Goal: Navigation & Orientation: Find specific page/section

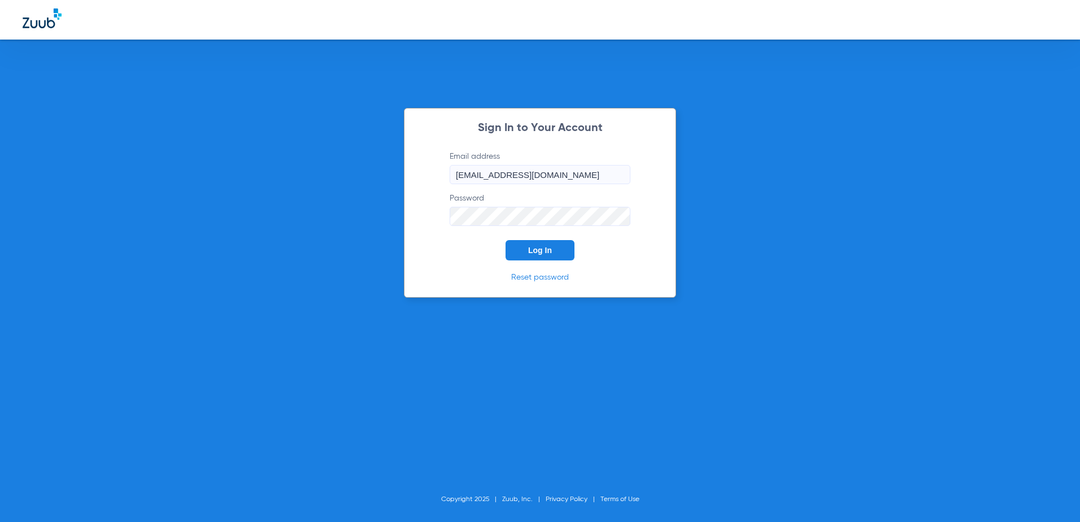
click at [550, 253] on span "Log In" at bounding box center [540, 250] width 24 height 9
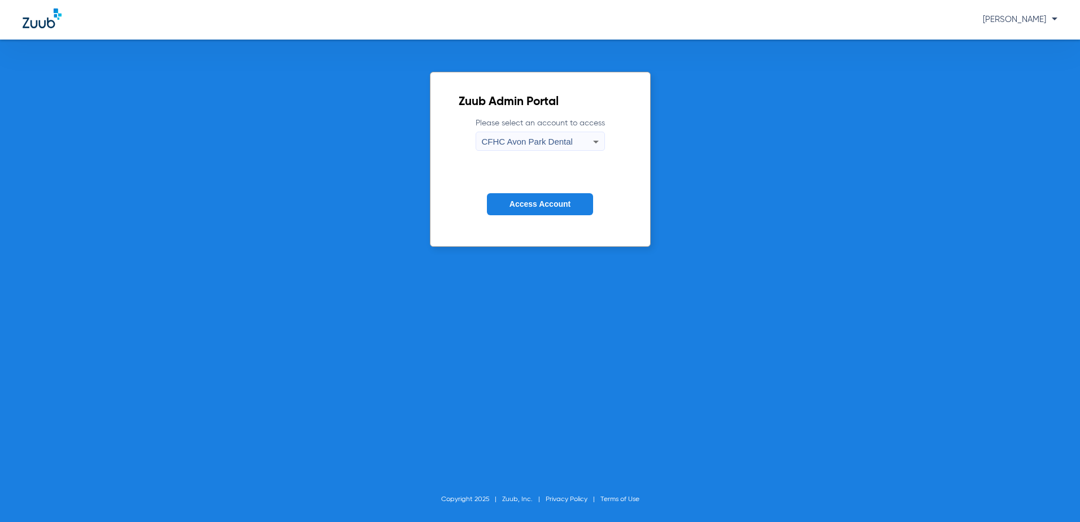
click at [542, 150] on div "CFHC Avon Park Dental" at bounding box center [537, 141] width 111 height 19
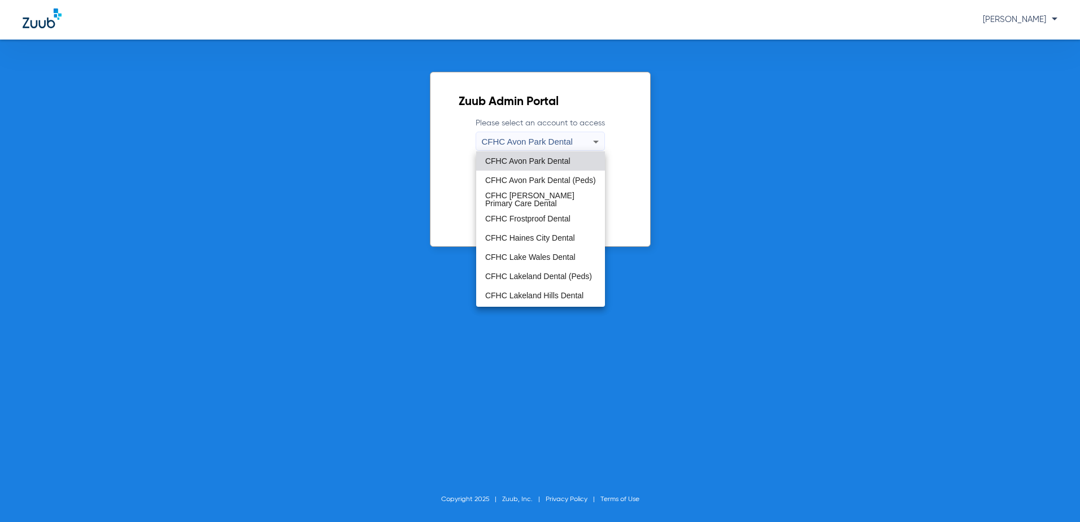
click at [543, 146] on div at bounding box center [540, 261] width 1080 height 522
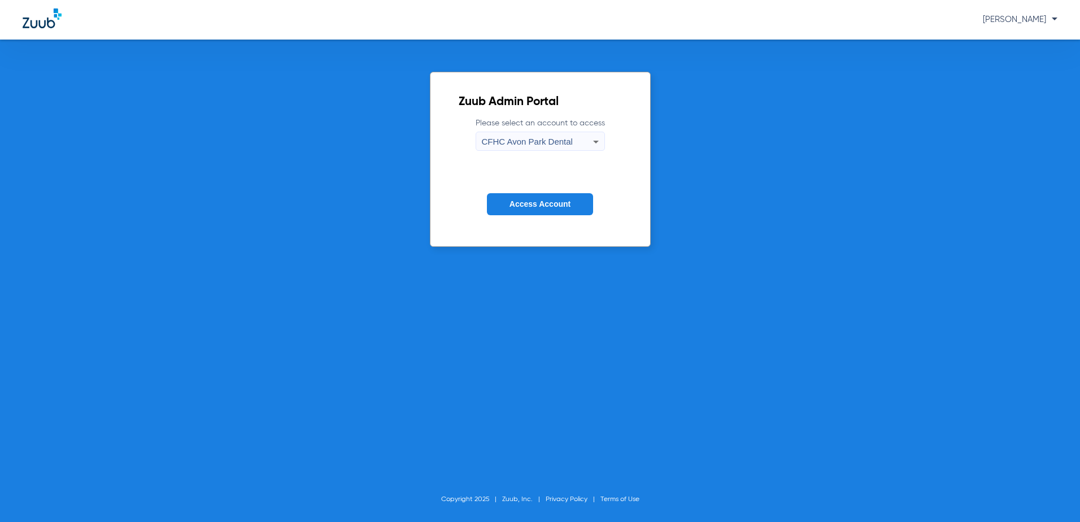
click at [531, 146] on span "CFHC Avon Park Dental" at bounding box center [527, 142] width 91 height 10
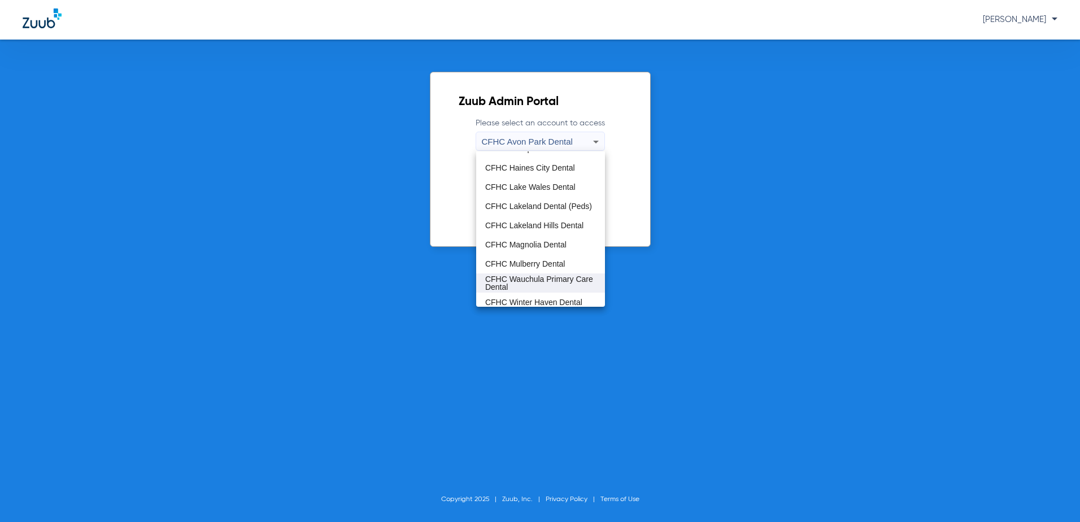
scroll to position [75, 0]
click at [504, 287] on mat-option "CFHC Wauchula Primary Care Dental" at bounding box center [540, 277] width 129 height 19
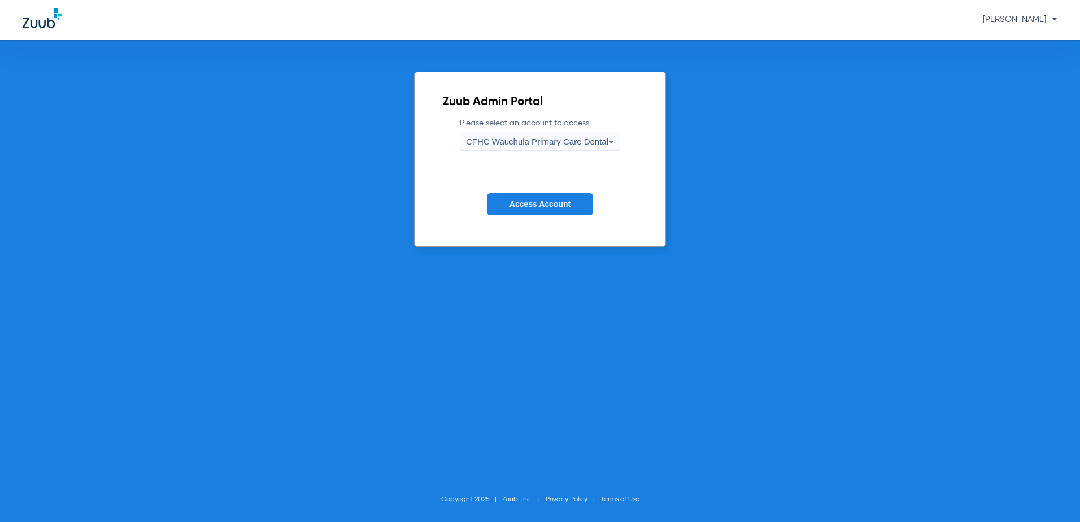
drag, startPoint x: 546, startPoint y: 187, endPoint x: 536, endPoint y: 197, distance: 13.6
click at [542, 191] on form "Please select an account to access CFHC Wauchula Primary Care Dental Access Acc…" at bounding box center [540, 174] width 194 height 115
click at [534, 199] on button "Access Account" at bounding box center [540, 204] width 106 height 22
